Goal: Task Accomplishment & Management: Complete application form

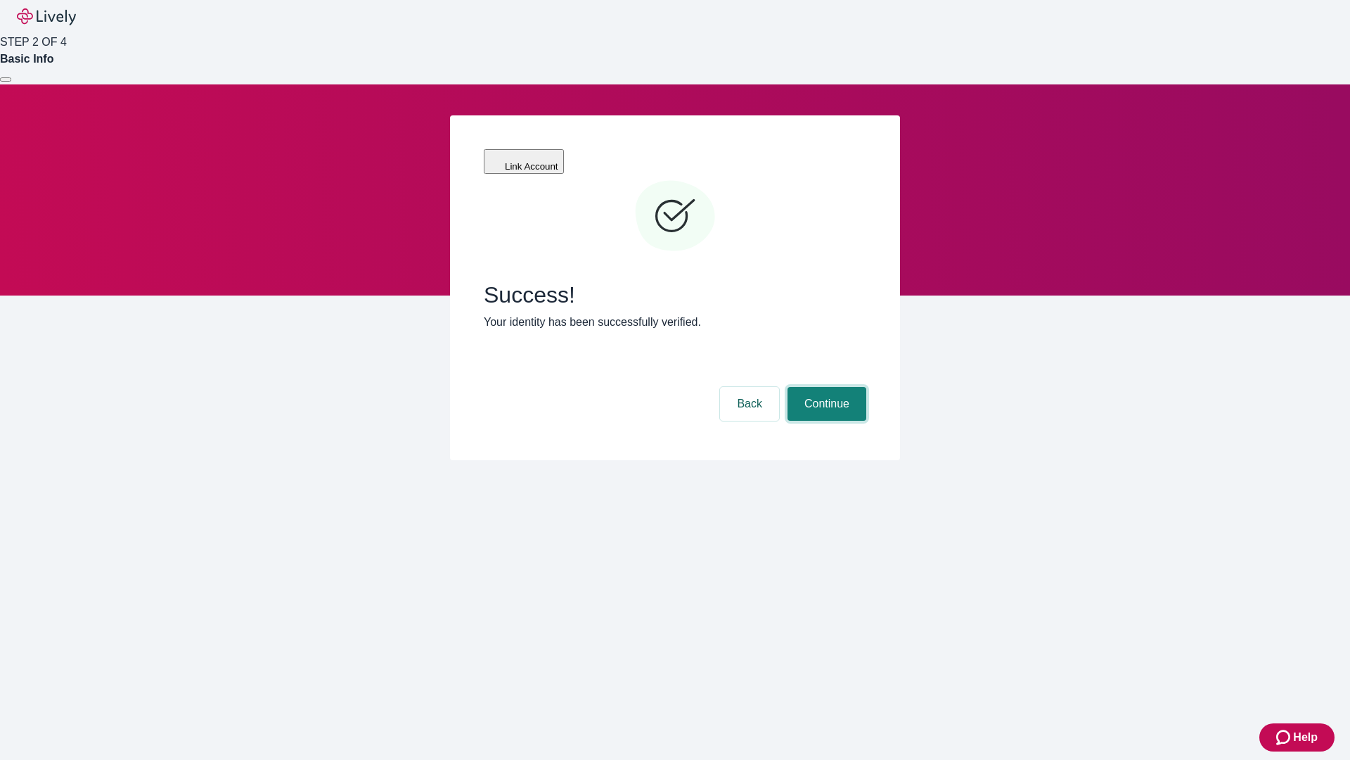
click at [825, 387] on button "Continue" at bounding box center [827, 404] width 79 height 34
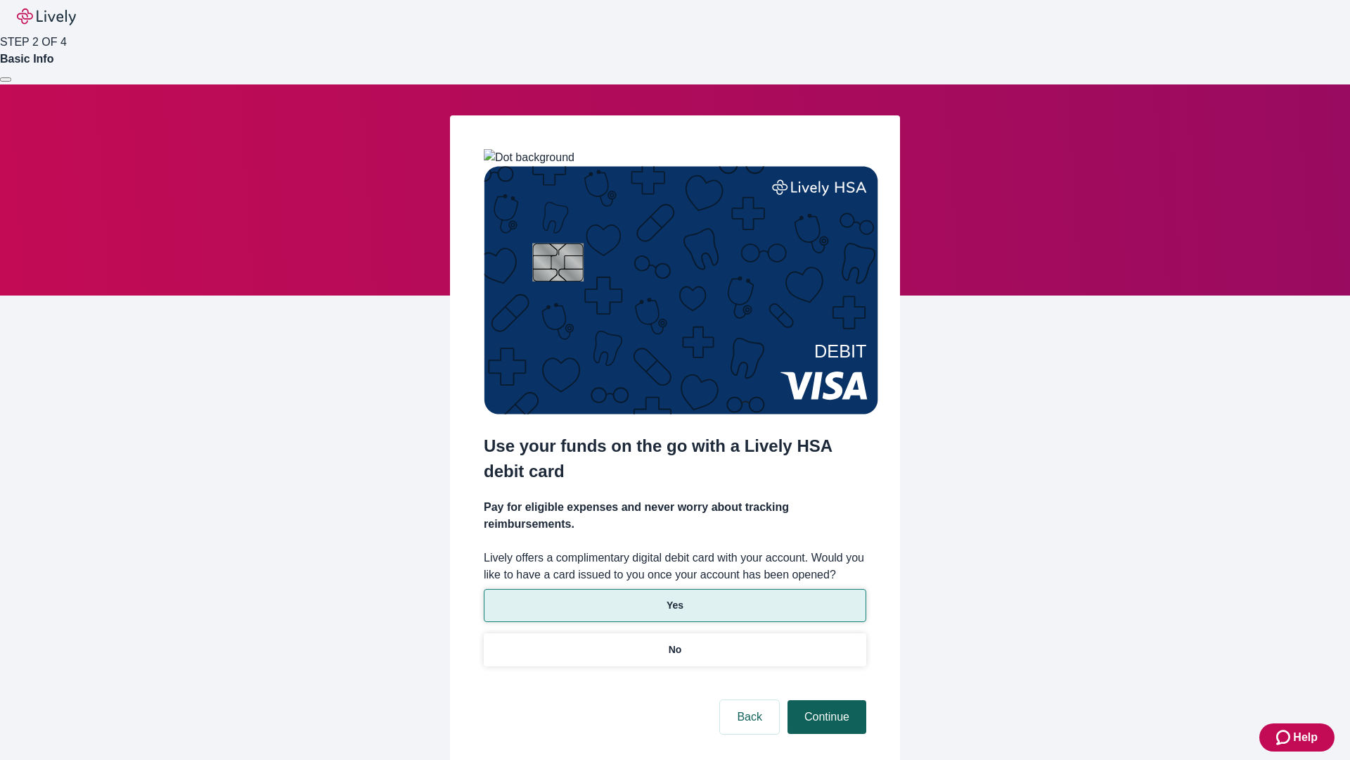
click at [675, 598] on p "Yes" at bounding box center [675, 605] width 17 height 15
click at [825, 700] on button "Continue" at bounding box center [827, 717] width 79 height 34
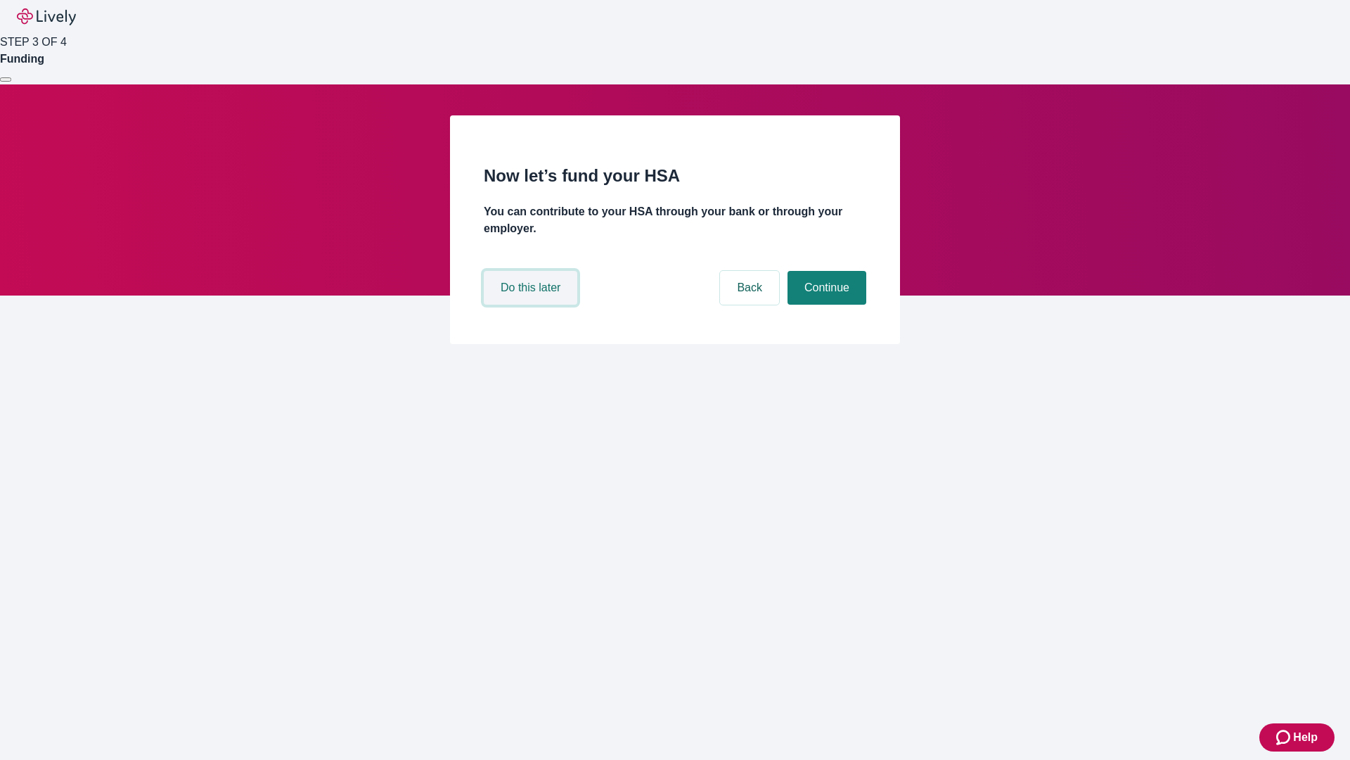
click at [532, 305] on button "Do this later" at bounding box center [531, 288] width 94 height 34
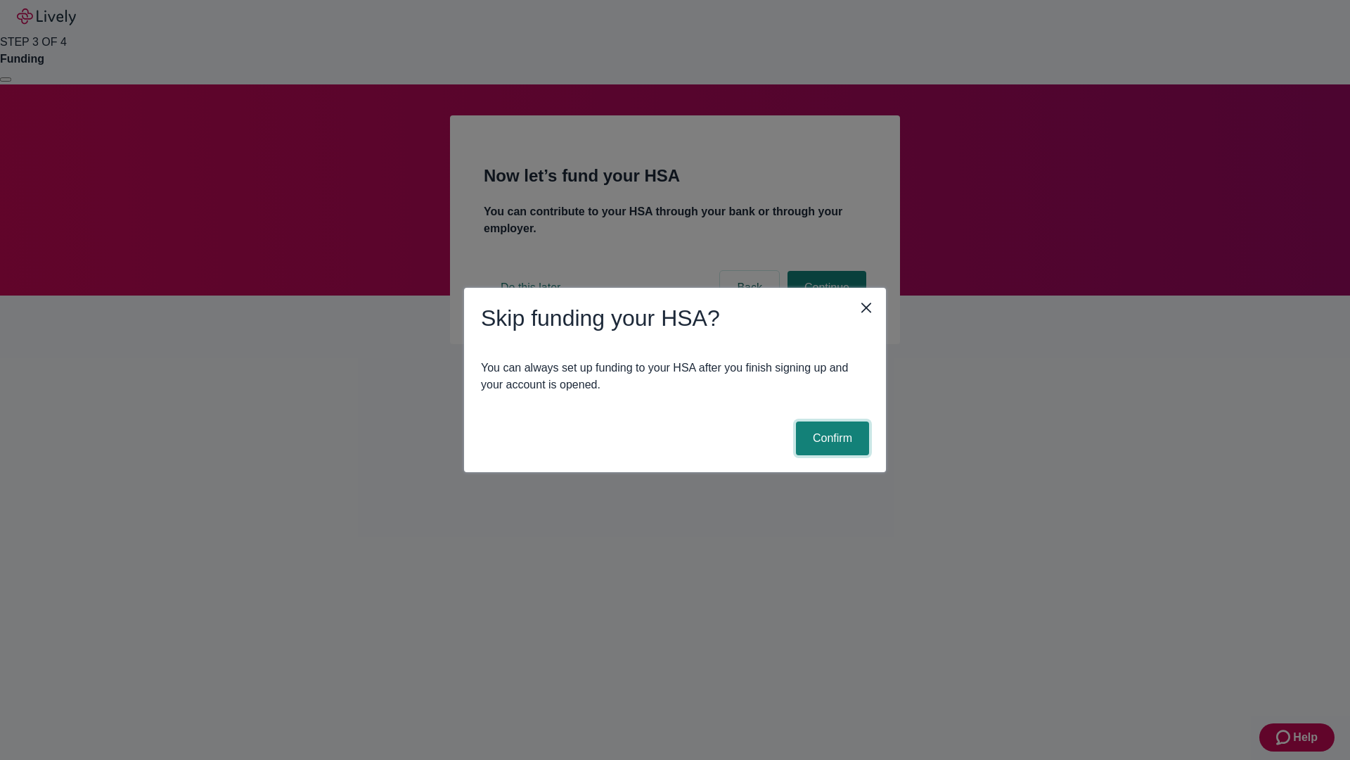
click at [831, 438] on button "Confirm" at bounding box center [832, 438] width 73 height 34
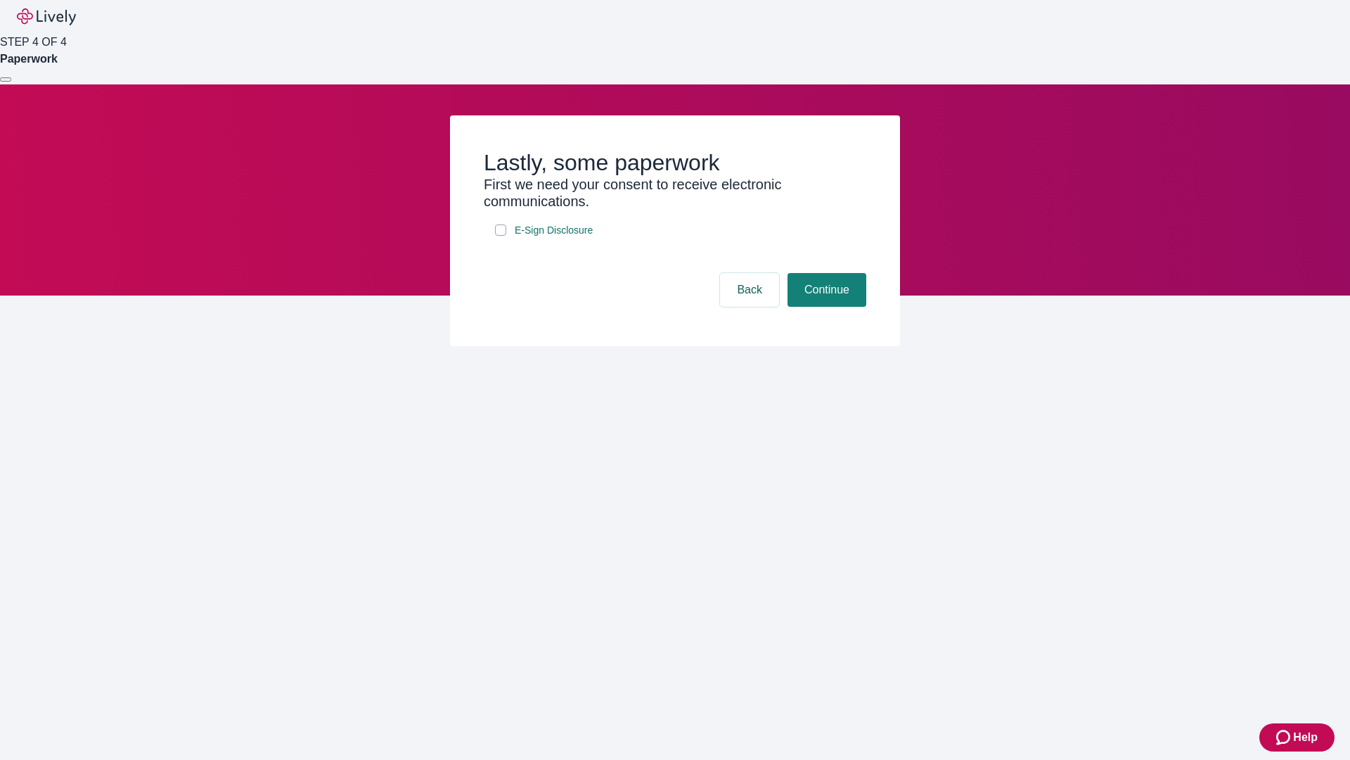
click at [501, 236] on input "E-Sign Disclosure" at bounding box center [500, 229] width 11 height 11
checkbox input "true"
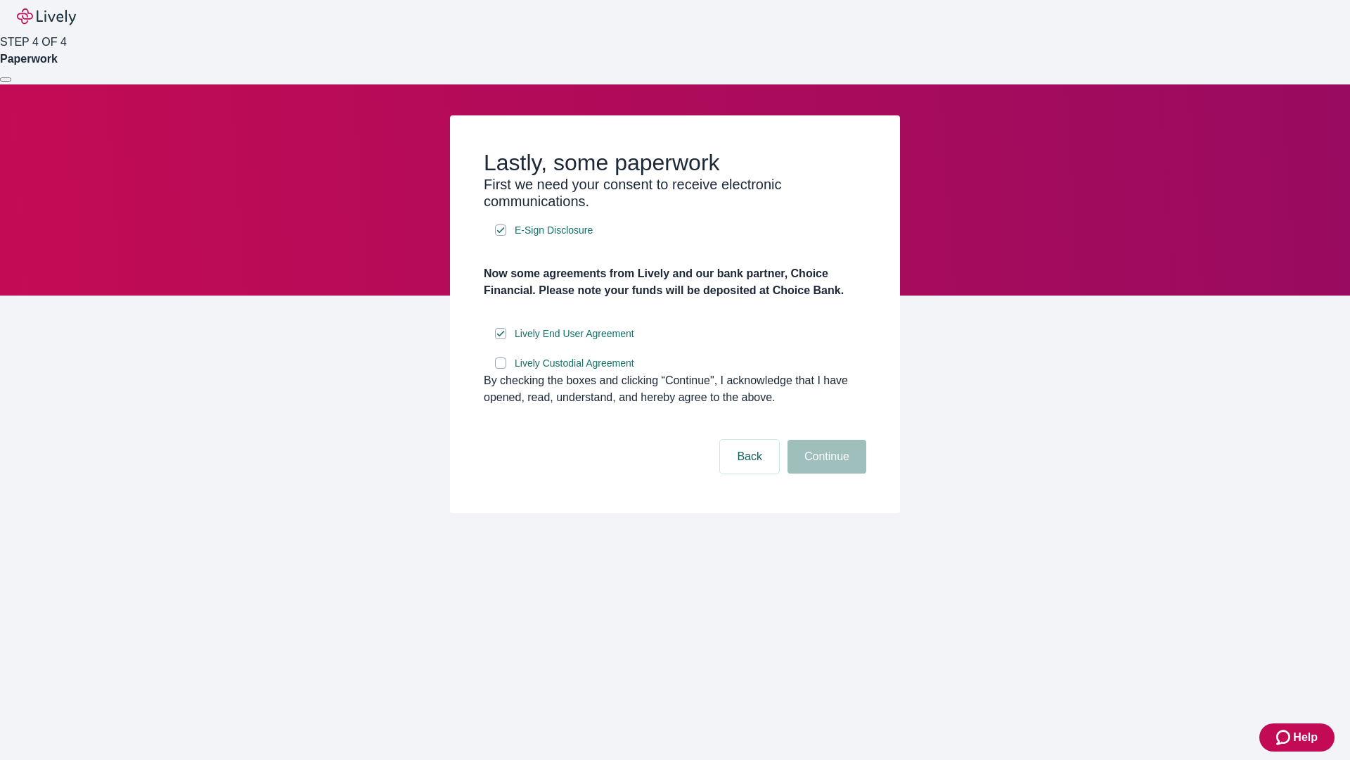
click at [501, 369] on input "Lively Custodial Agreement" at bounding box center [500, 362] width 11 height 11
checkbox input "true"
click at [825, 473] on button "Continue" at bounding box center [827, 457] width 79 height 34
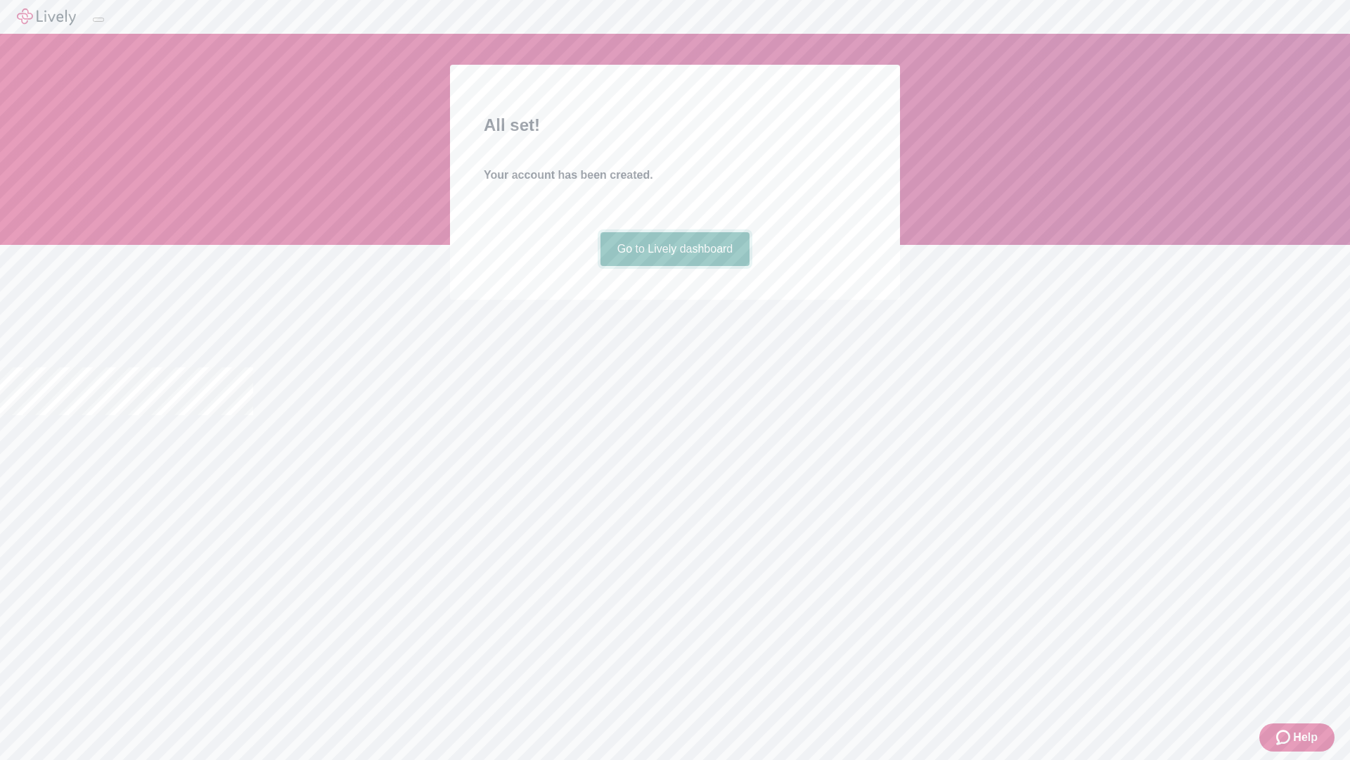
click at [675, 266] on link "Go to Lively dashboard" at bounding box center [676, 249] width 150 height 34
